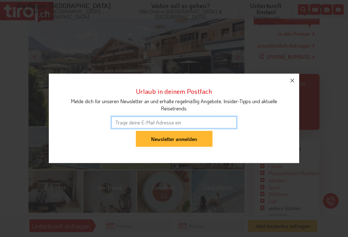
scroll to position [143, 0]
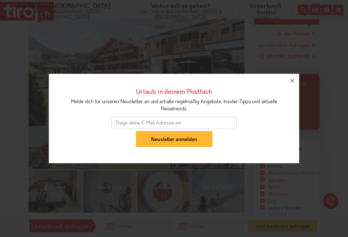
click at [290, 83] on icon "button" at bounding box center [293, 81] width 8 height 8
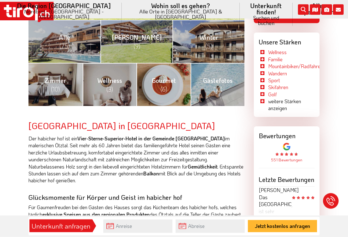
scroll to position [251, 0]
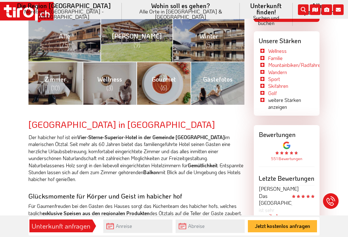
click at [169, 79] on link "Gourmet (6)" at bounding box center [164, 83] width 54 height 43
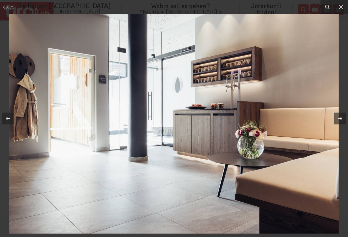
click at [340, 5] on icon at bounding box center [342, 7] width 8 height 8
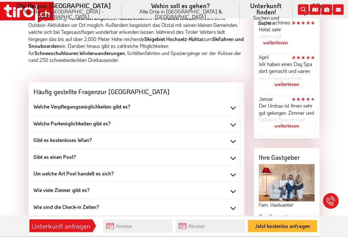
scroll to position [532, 0]
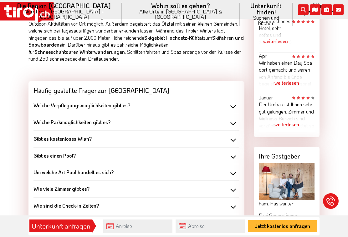
click at [237, 102] on div "Welche Verpflegungsmöglichkeiten gibt es?" at bounding box center [137, 105] width 206 height 7
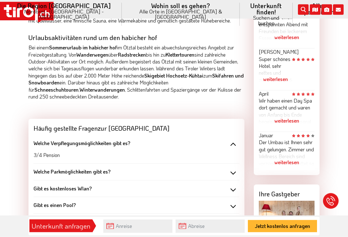
scroll to position [482, 0]
